Goal: Communication & Community: Answer question/provide support

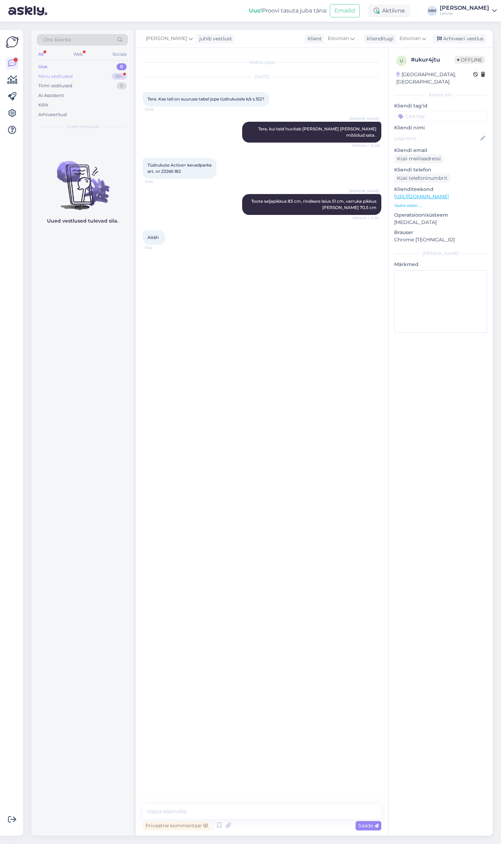
drag, startPoint x: 0, startPoint y: 0, endPoint x: 88, endPoint y: 75, distance: 115.9
click at [88, 75] on div "Minu vestlused 99+" at bounding box center [82, 77] width 91 height 10
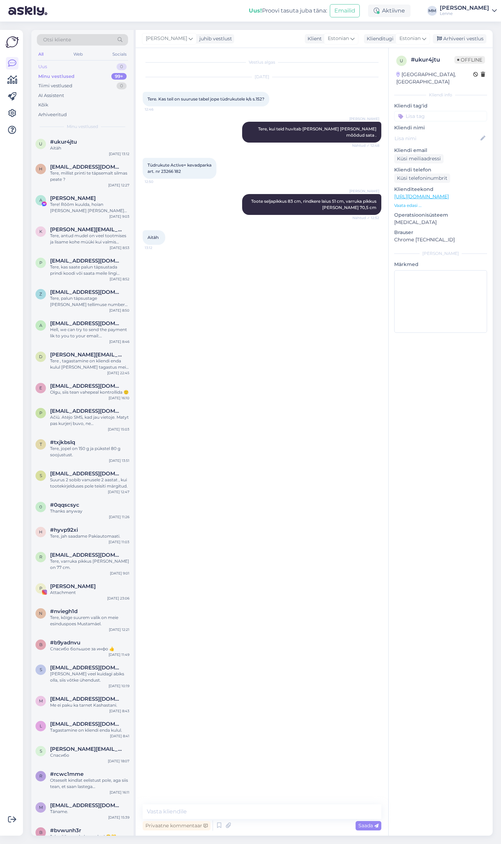
click at [87, 68] on div "Uus 0" at bounding box center [82, 67] width 91 height 10
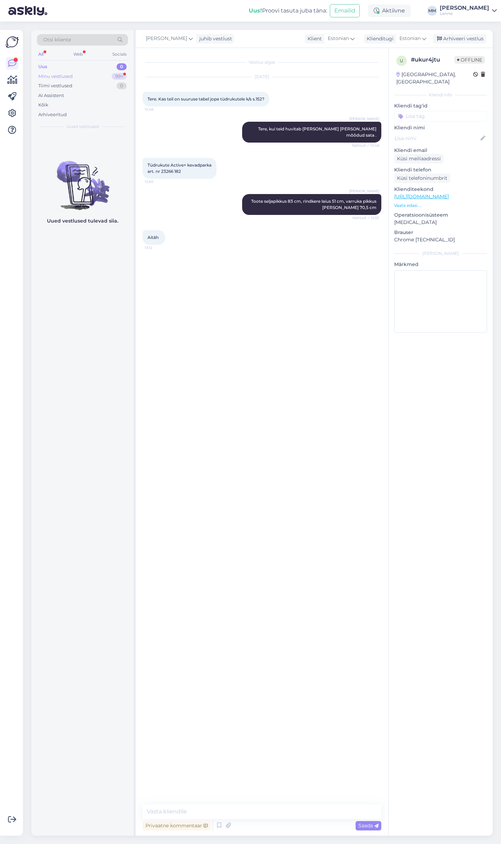
click at [84, 76] on div "Minu vestlused 99+" at bounding box center [82, 77] width 91 height 10
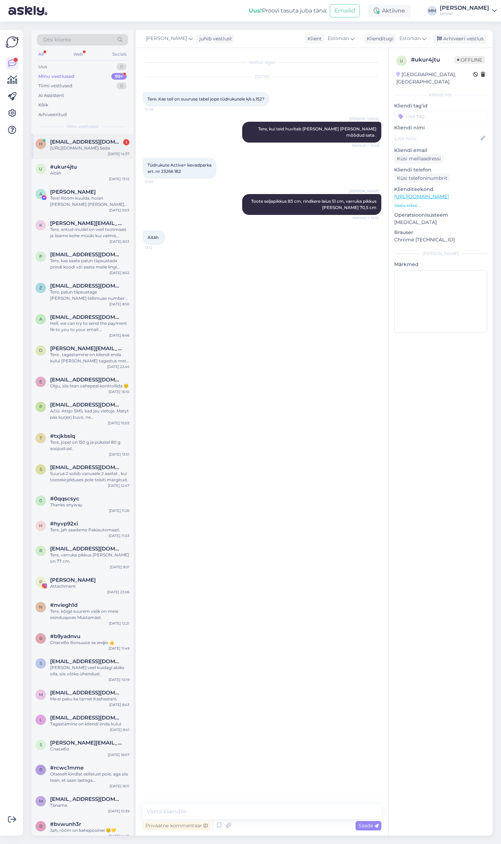
click at [89, 149] on div "[URL][DOMAIN_NAME] Seda" at bounding box center [89, 148] width 79 height 6
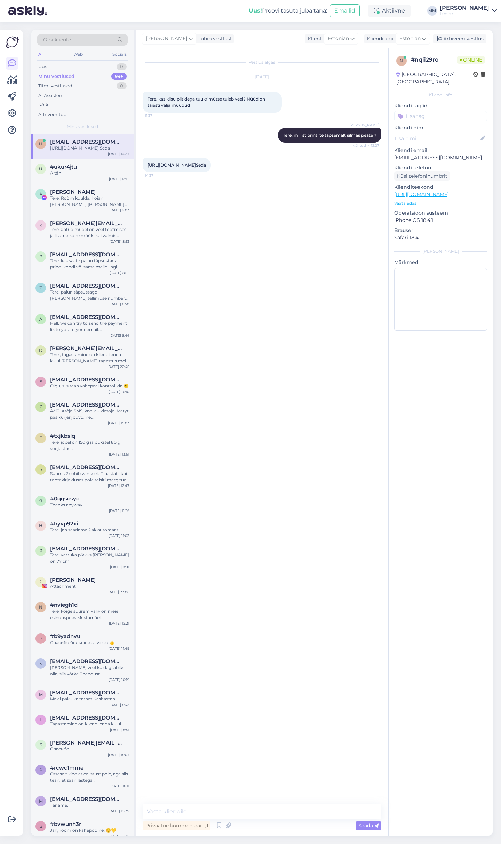
click at [196, 166] on link "[URL][DOMAIN_NAME]" at bounding box center [171, 164] width 48 height 5
click at [191, 811] on textarea at bounding box center [262, 811] width 238 height 15
type textarea "T"
type textarea "Antud prindiga tuleb meriinovoodriga [PERSON_NAME] fliisvoodriga mudelied juurd"
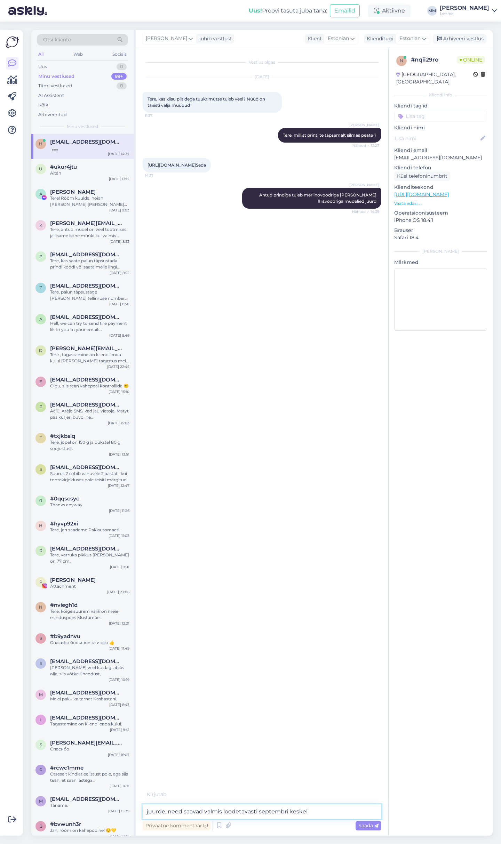
type textarea "juurde, need saavad valmis loodetavasti septembri keskel."
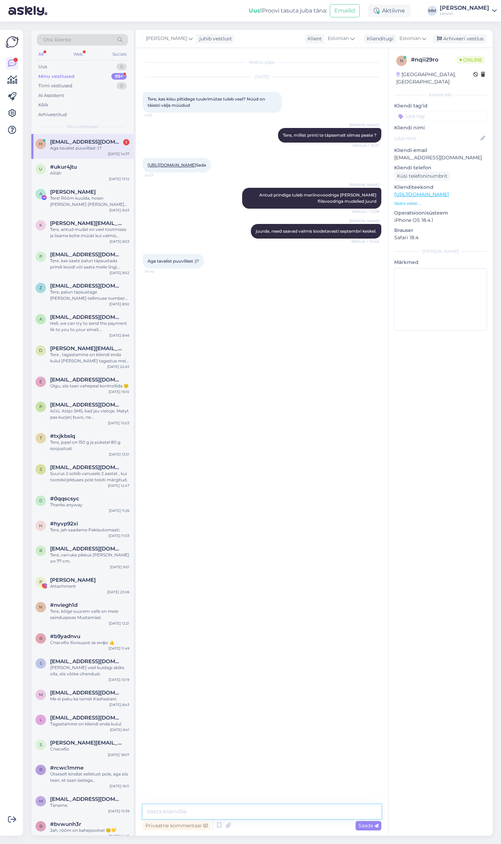
click at [214, 809] on textarea at bounding box center [262, 811] width 238 height 15
type textarea "n"
click at [154, 810] on textarea "KAhjuks neid juurde [PERSON_NAME]." at bounding box center [262, 811] width 238 height 15
type textarea "Kahjuks neid juurde [PERSON_NAME]."
click at [365, 827] on span "Saada" at bounding box center [368, 825] width 20 height 6
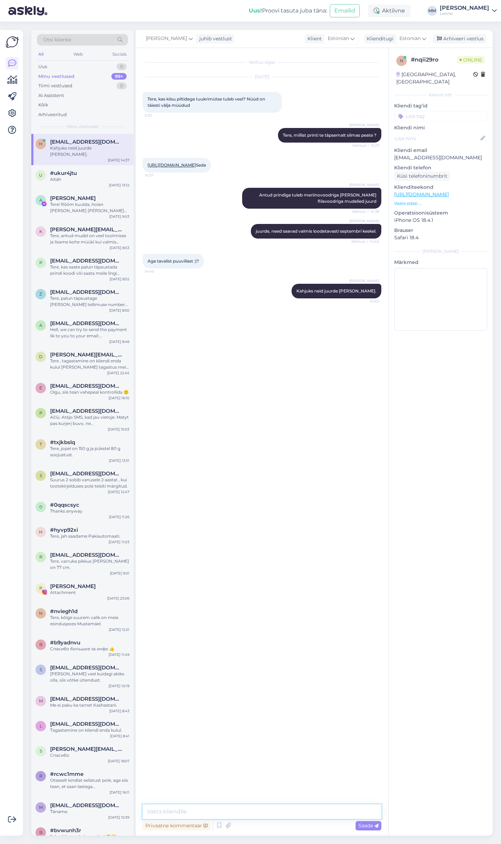
click at [190, 810] on textarea at bounding box center [262, 811] width 238 height 15
type textarea "Antud maskmüts on olemas meie edasimüüjal lasteriidekapil"
paste textarea "[URL][DOMAIN_NAME]"
type textarea "[URL][DOMAIN_NAME]"
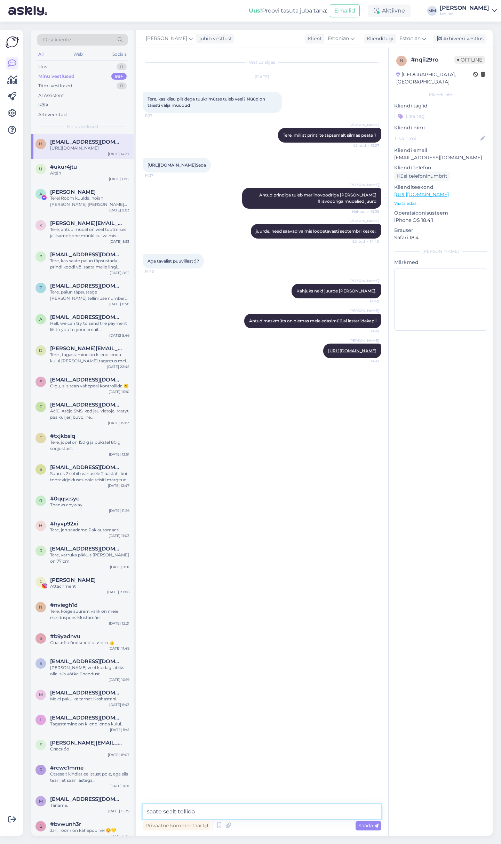
click at [150, 811] on textarea "saate sealt tellida" at bounding box center [262, 811] width 238 height 15
click at [223, 807] on textarea "Saate sealt tellida" at bounding box center [262, 811] width 238 height 15
type textarea "Saate sealt tellida :)"
